Goal: Task Accomplishment & Management: Complete application form

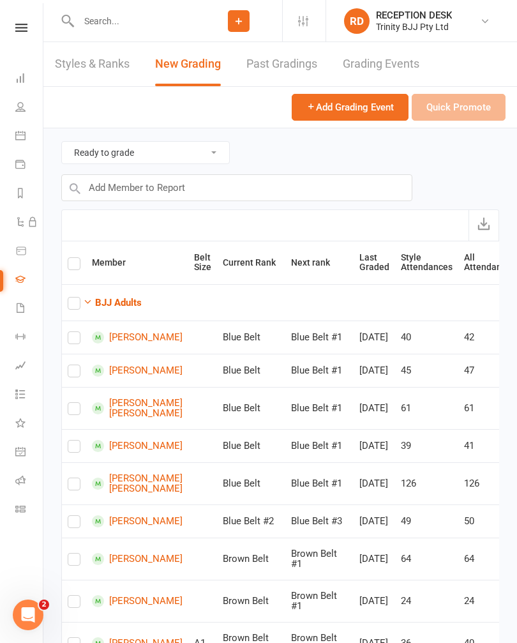
checkbox input "true"
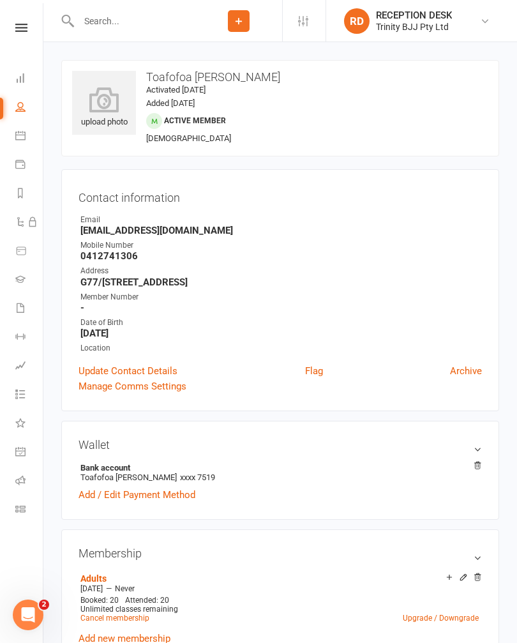
click at [22, 76] on icon at bounding box center [20, 78] width 10 height 10
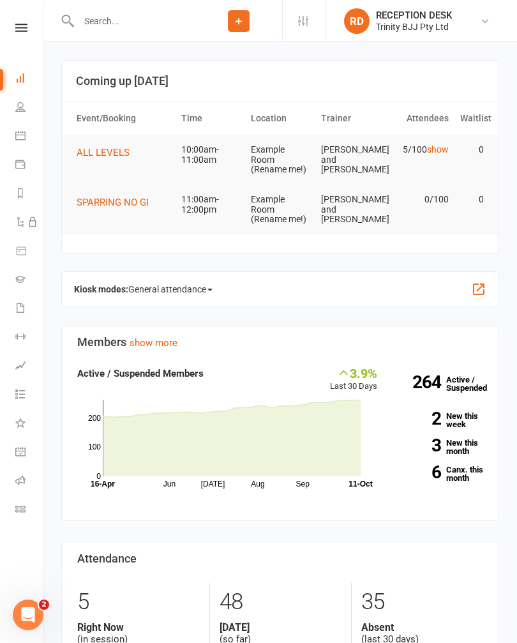
click at [17, 282] on icon at bounding box center [20, 279] width 10 height 10
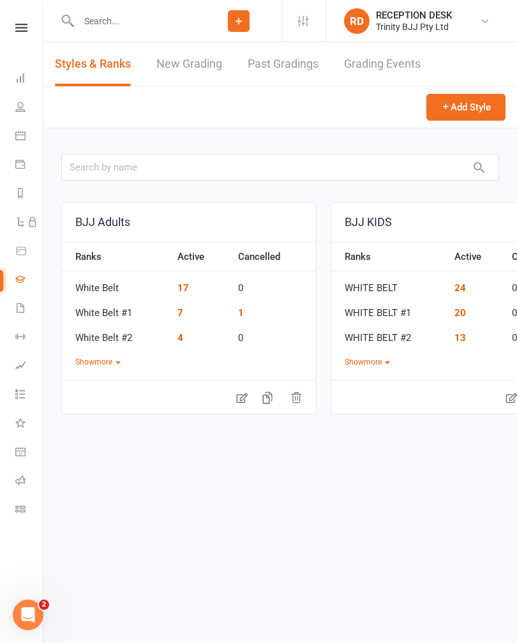
click at [188, 56] on link "New Grading" at bounding box center [189, 64] width 66 height 44
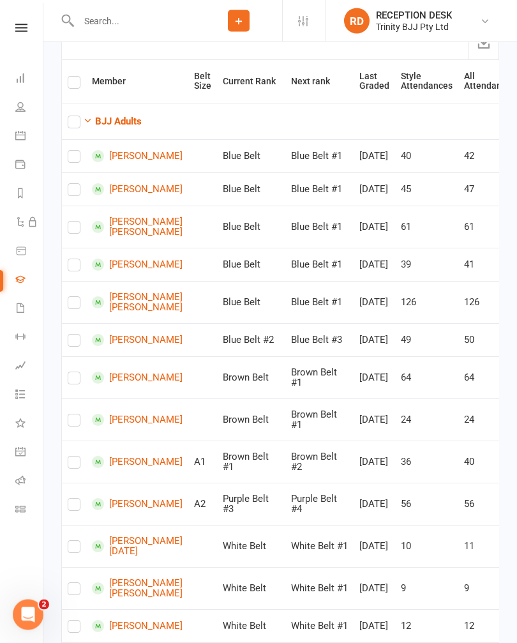
scroll to position [182, 0]
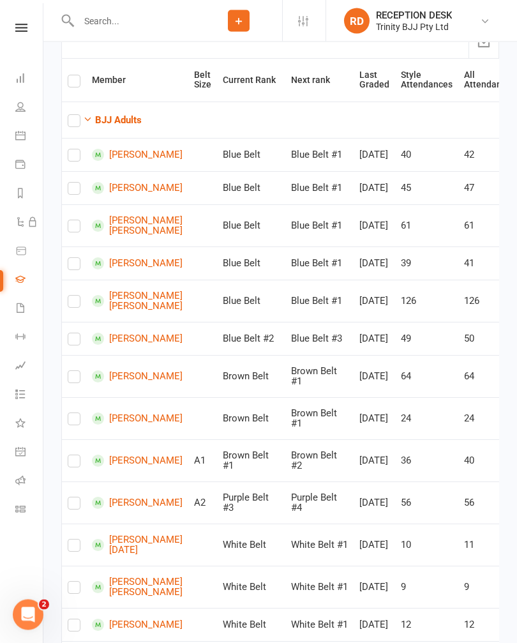
click at [80, 296] on input "checkbox" at bounding box center [74, 296] width 13 height 0
checkbox input "true"
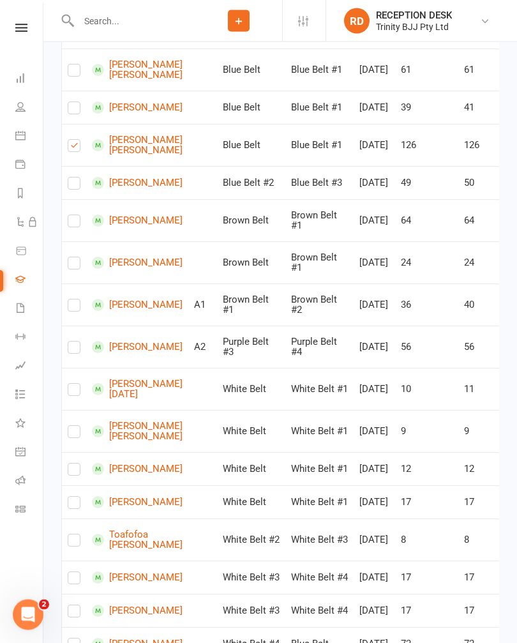
scroll to position [340, 0]
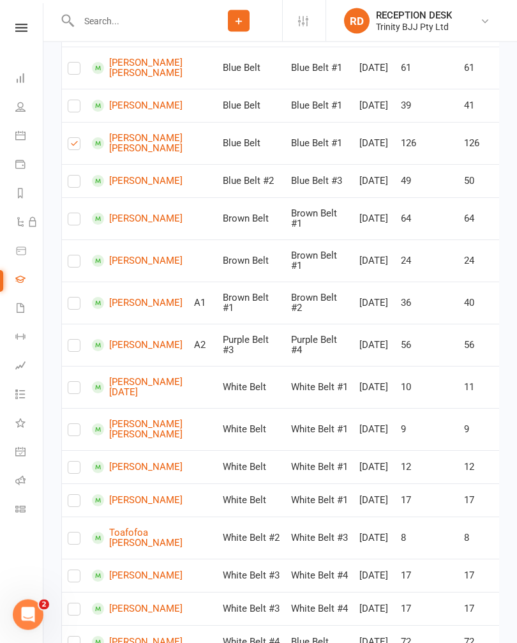
click at [80, 184] on label at bounding box center [74, 184] width 13 height 0
click at [80, 176] on input "checkbox" at bounding box center [74, 176] width 13 height 0
checkbox input "true"
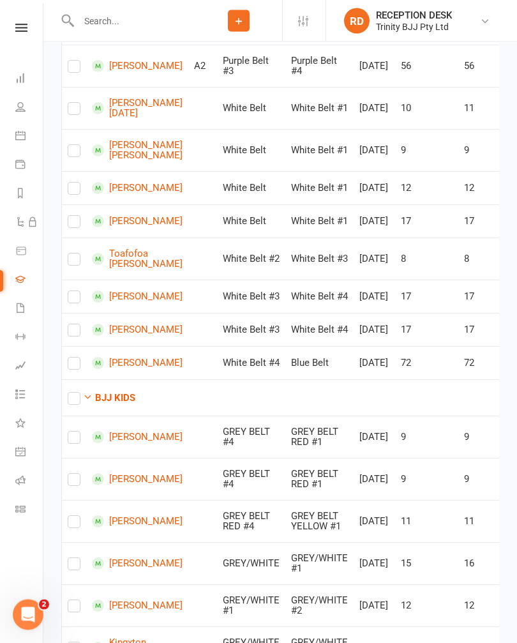
click at [73, 262] on label at bounding box center [74, 262] width 13 height 0
click at [73, 254] on input "checkbox" at bounding box center [74, 254] width 13 height 0
checkbox input "true"
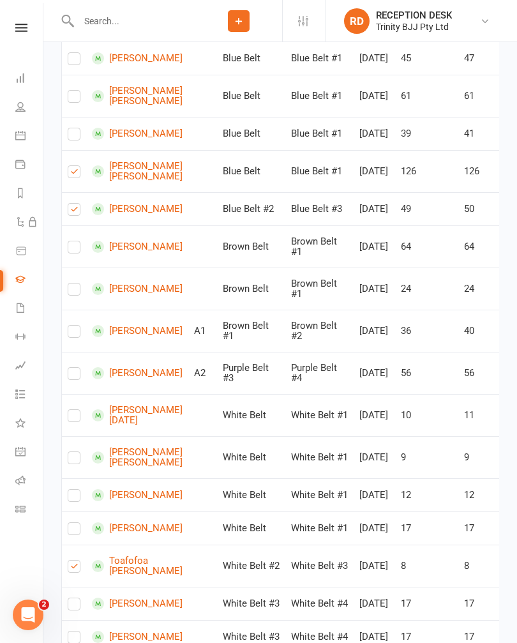
scroll to position [313, 0]
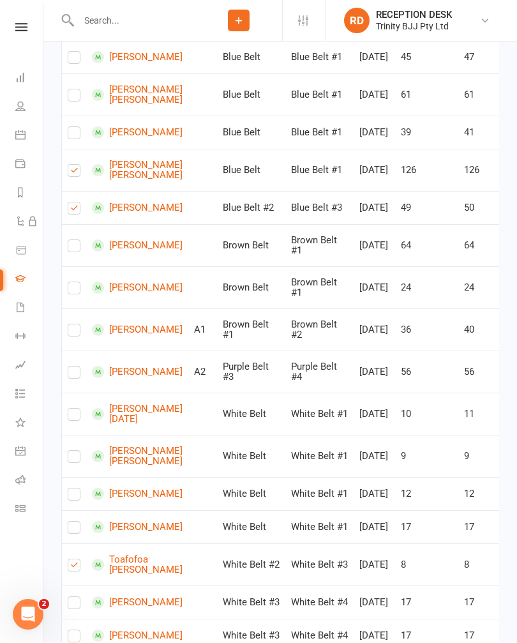
click at [80, 203] on input "checkbox" at bounding box center [74, 203] width 13 height 0
checkbox input "false"
checkbox input "true"
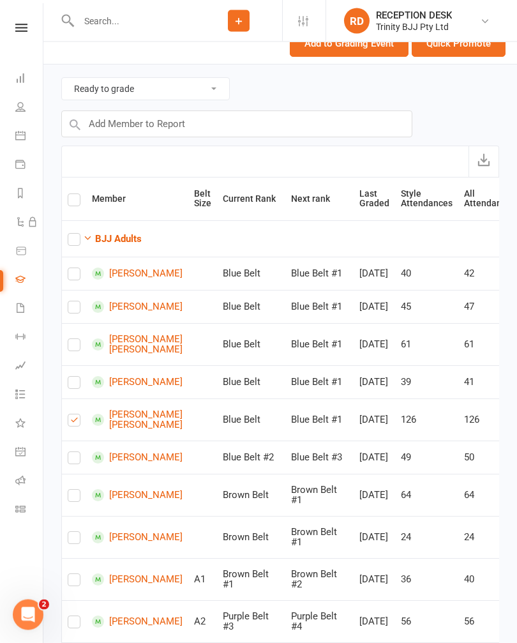
scroll to position [0, 0]
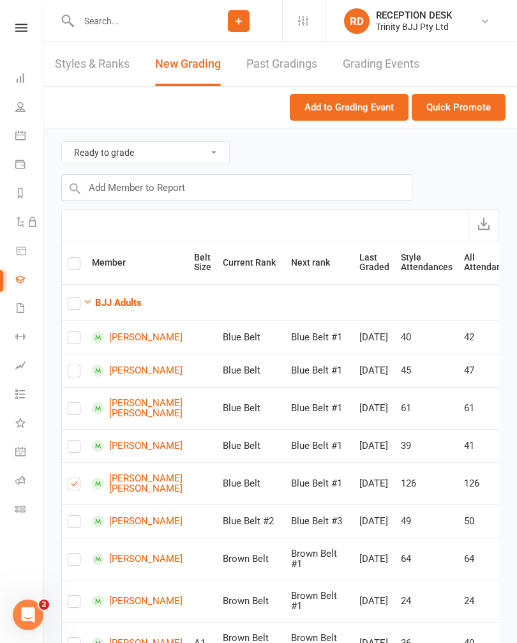
click at [471, 110] on button "Quick Promote" at bounding box center [459, 107] width 94 height 27
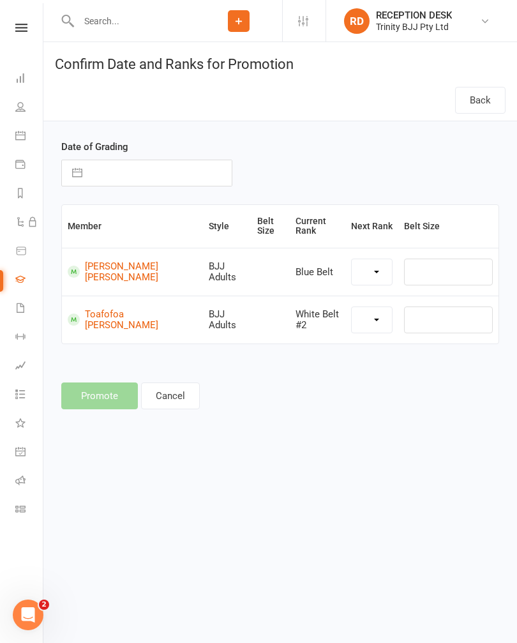
select select "34891"
select select "34888"
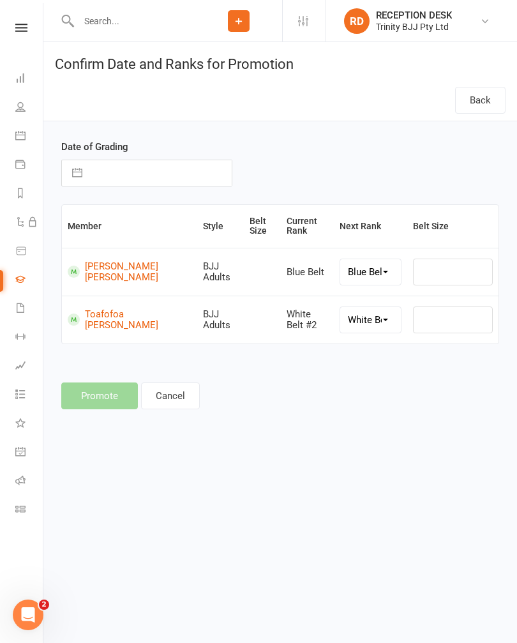
click at [142, 168] on input "text" at bounding box center [160, 173] width 143 height 26
select select "8"
select select "2025"
select select "9"
select select "2025"
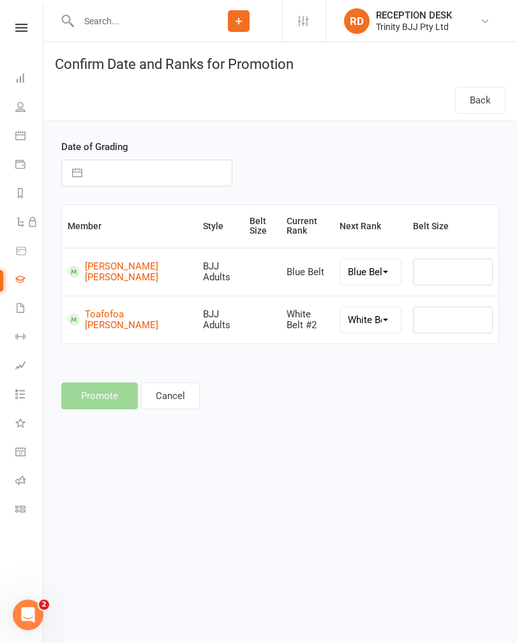
select select "10"
select select "2025"
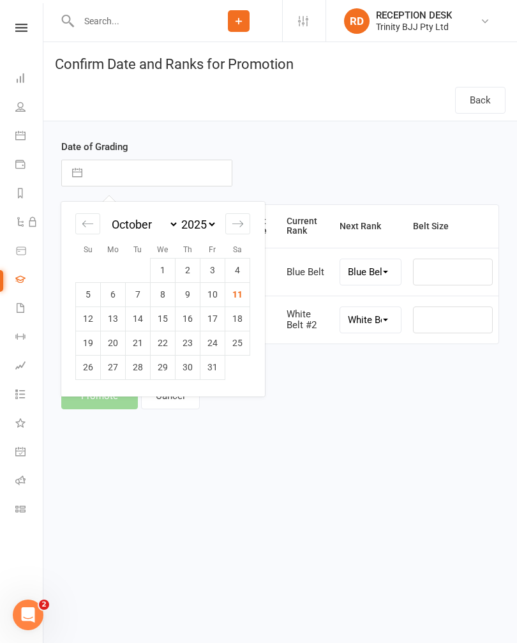
click at [237, 297] on td "11" at bounding box center [237, 294] width 25 height 24
type input "[DATE]"
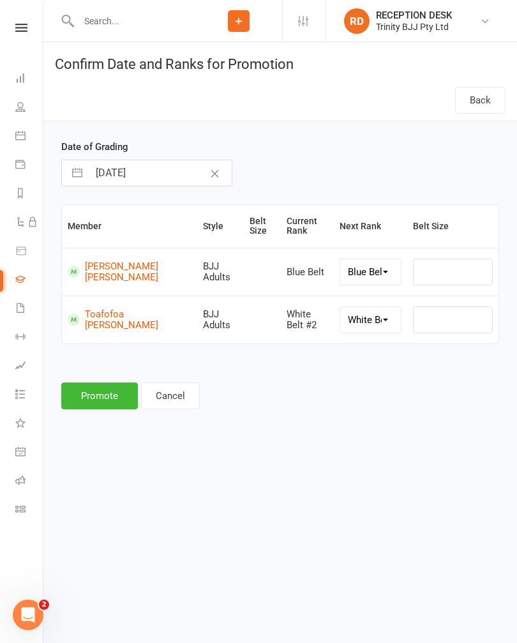
click at [101, 392] on button "Promote" at bounding box center [99, 395] width 77 height 27
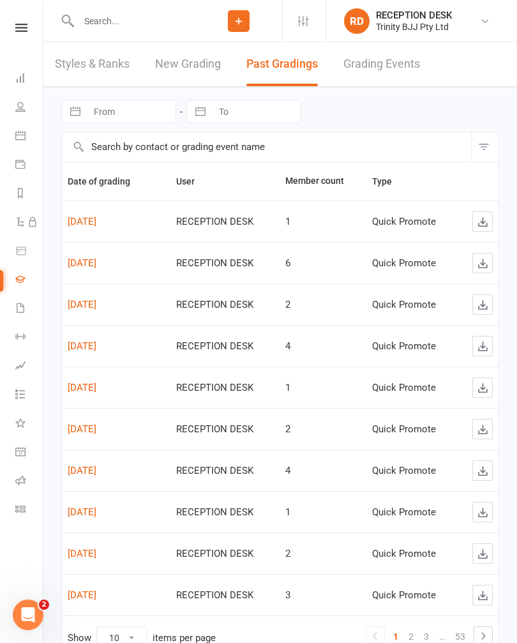
click at [151, 73] on div "Styles & Ranks New Grading Past Gradings Grading Events" at bounding box center [280, 64] width 474 height 45
click at [175, 59] on link "New Grading" at bounding box center [188, 64] width 66 height 44
